Goal: Information Seeking & Learning: Find specific page/section

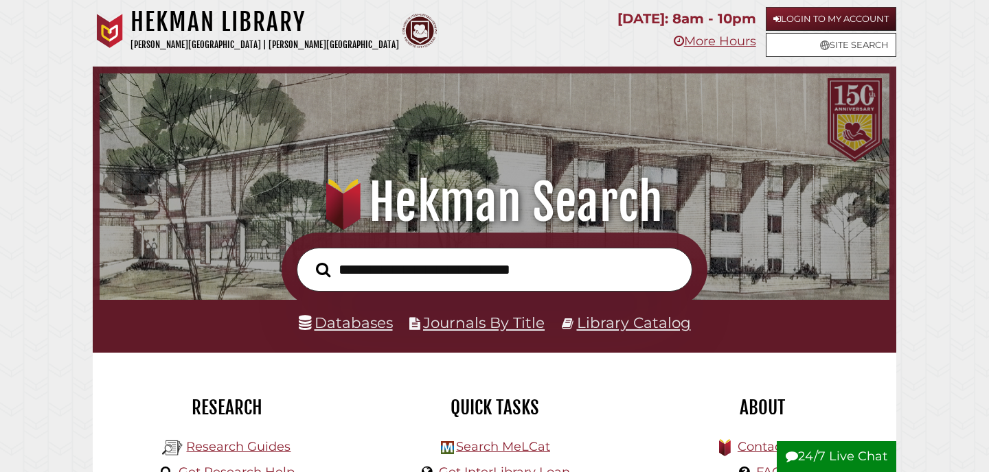
scroll to position [261, 783]
click at [367, 320] on link "Databases" at bounding box center [346, 323] width 94 height 18
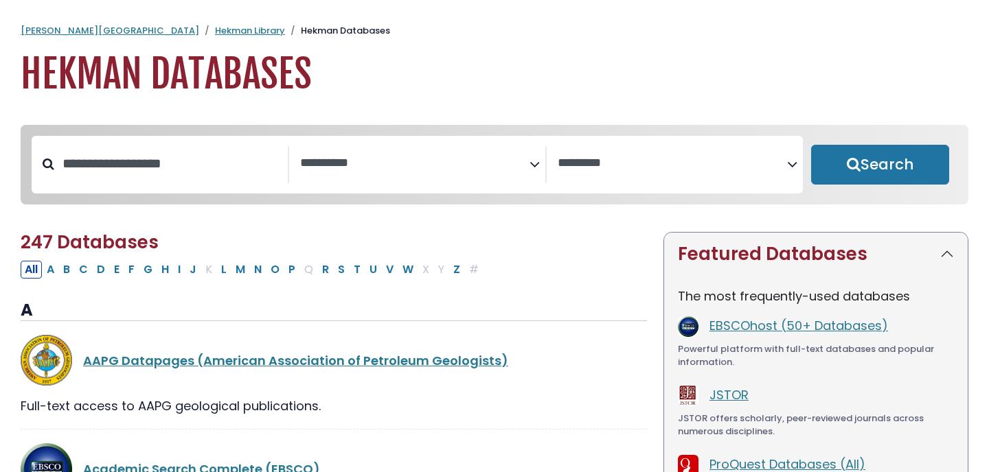
select select "Database Subject Filter"
select select "Database Vendors Filter"
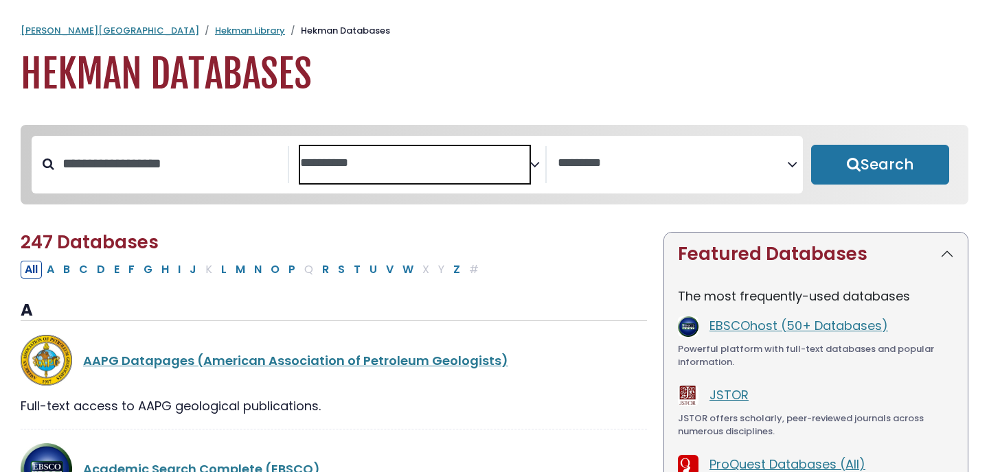
click at [383, 170] on textarea "Search" at bounding box center [414, 164] width 229 height 14
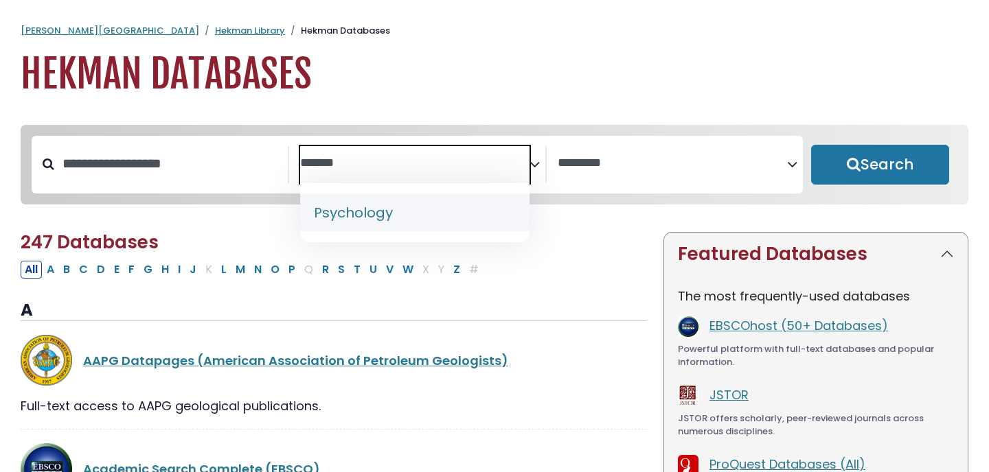
type textarea "*******"
select select "*****"
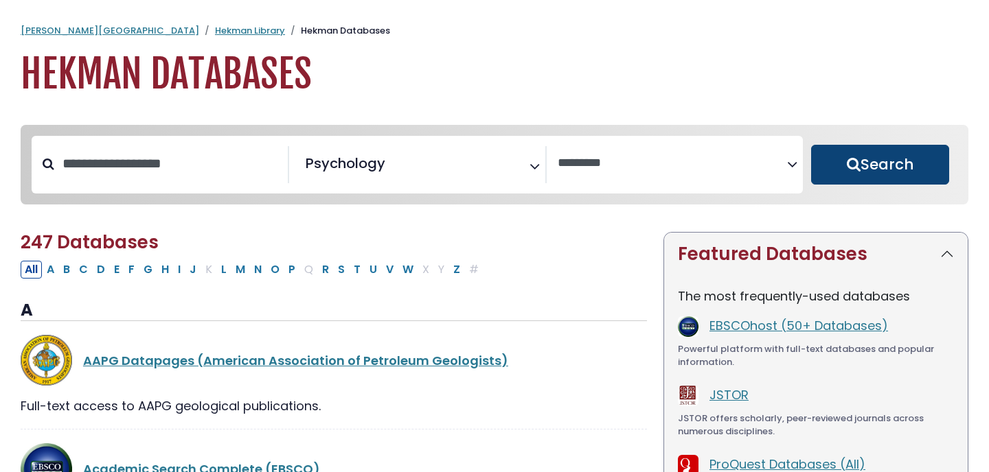
click at [904, 160] on button "Search" at bounding box center [880, 165] width 138 height 40
select select "Database Vendors Filter"
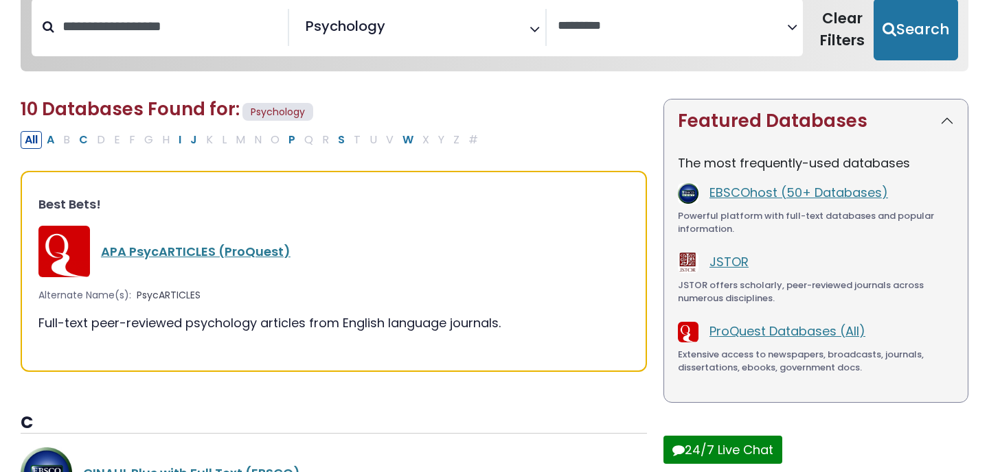
scroll to position [139, 0]
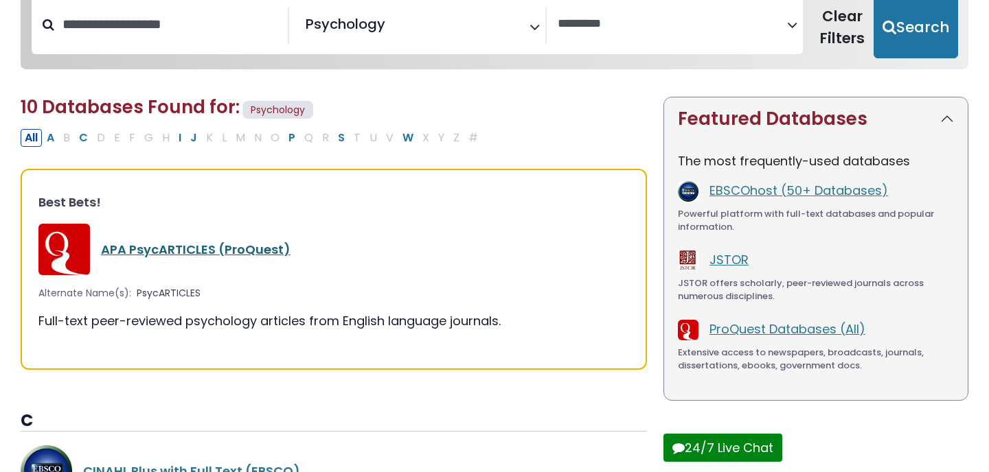
click at [253, 249] on link "APA PsycARTICLES (ProQuest)" at bounding box center [195, 249] width 189 height 17
